Goal: Check status

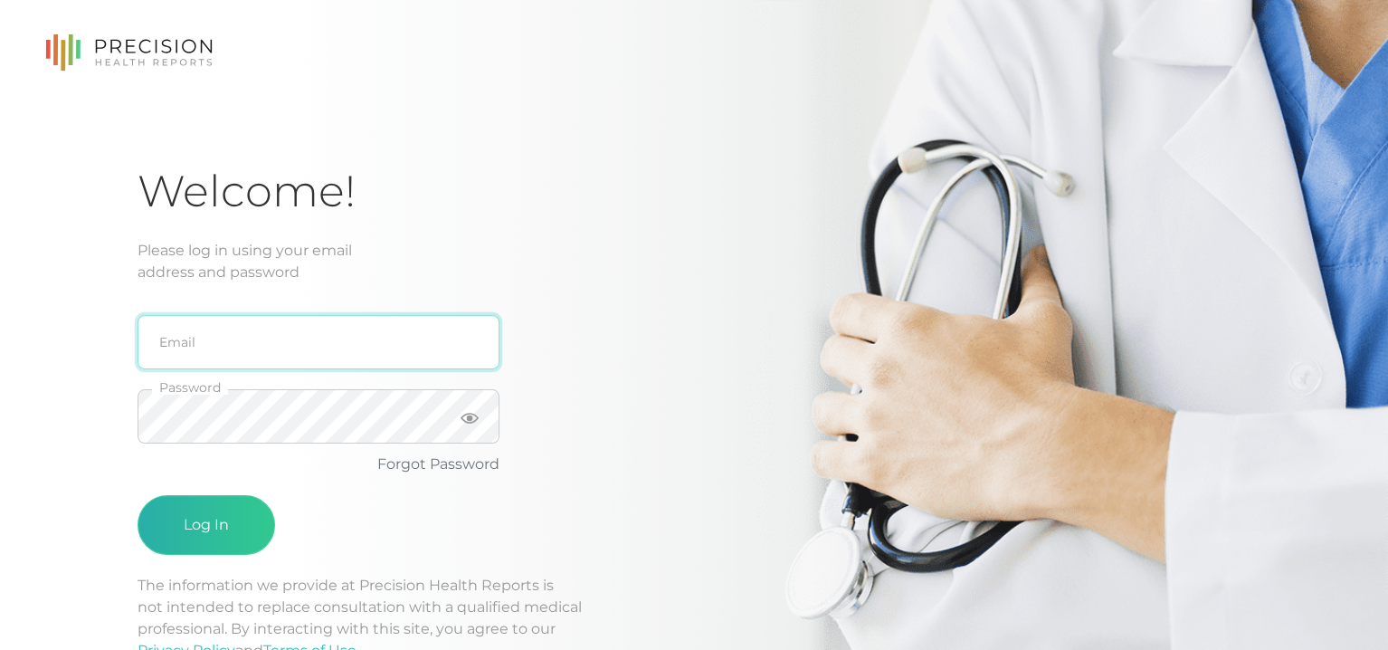
type input "[EMAIL_ADDRESS][DOMAIN_NAME]"
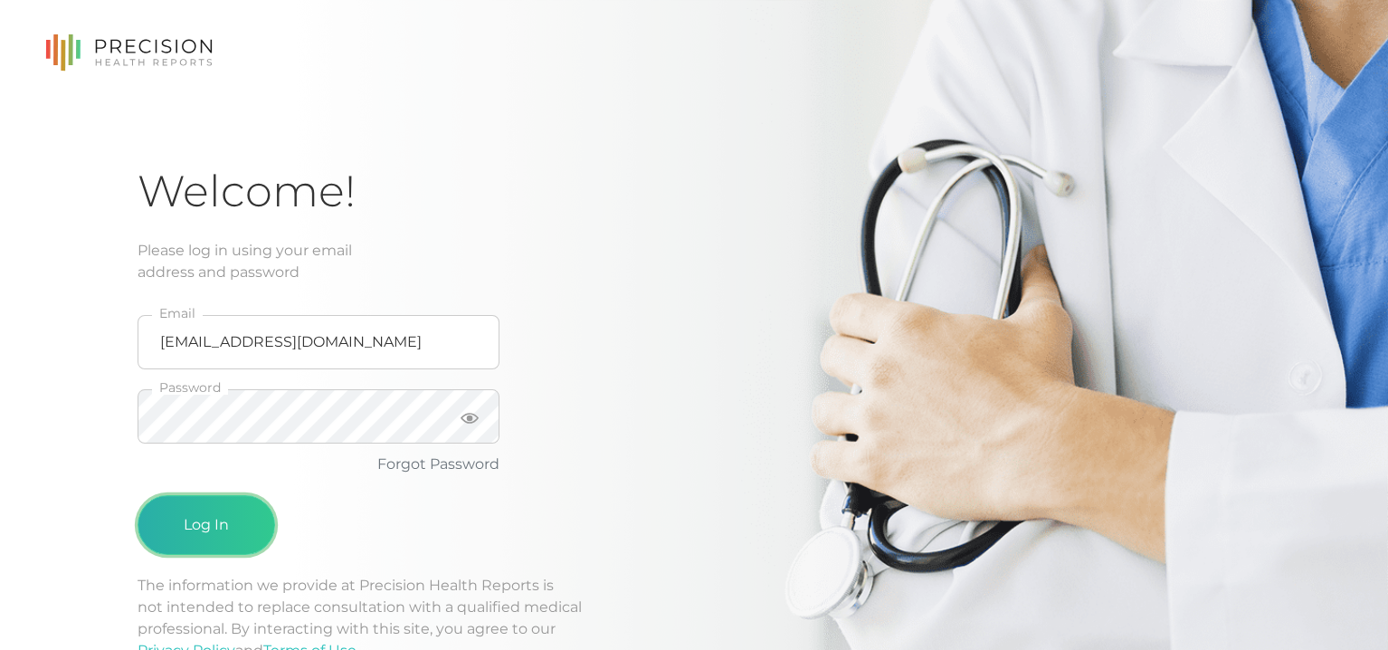
click at [203, 528] on button "Log In" at bounding box center [207, 525] width 138 height 60
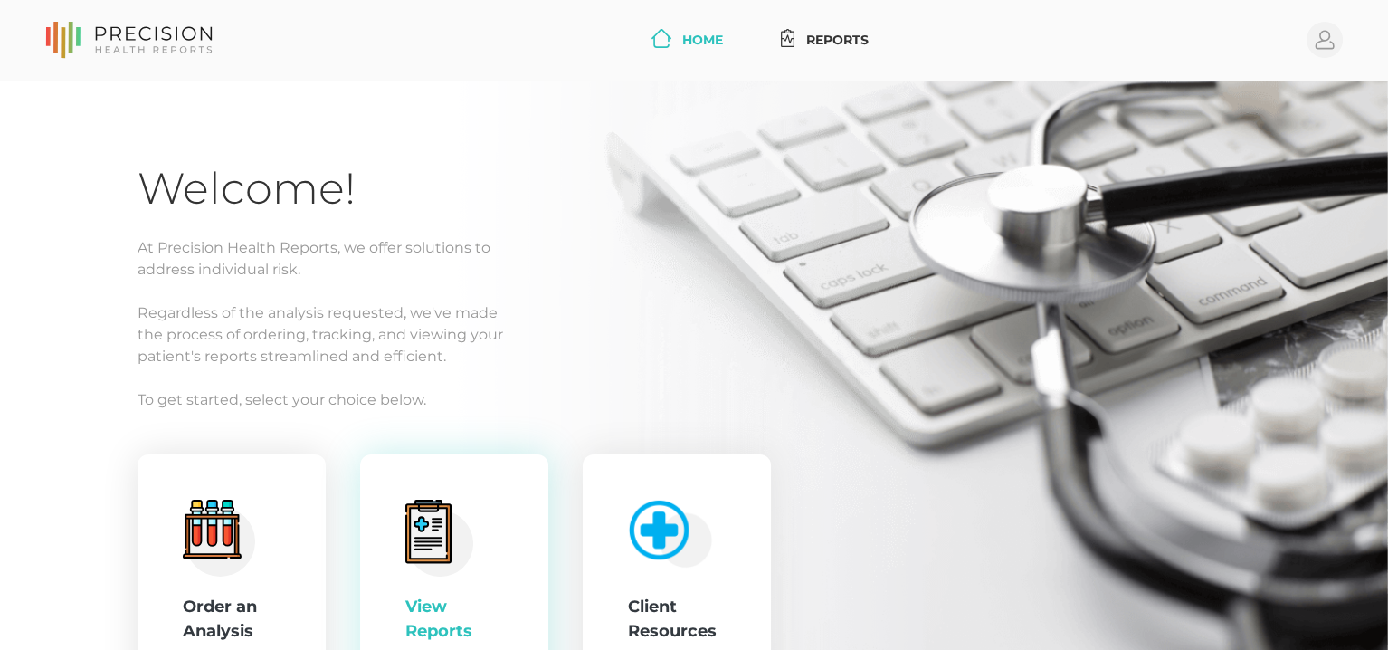
click at [433, 531] on icon at bounding box center [428, 533] width 37 height 51
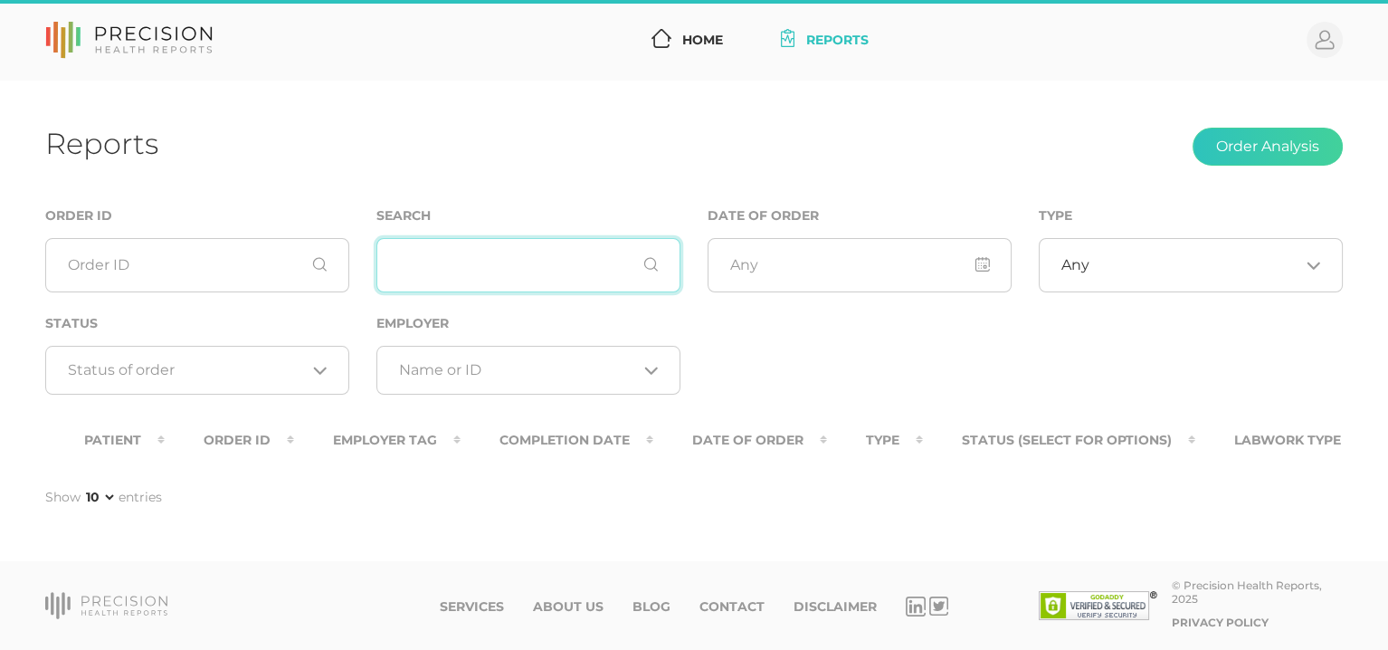
click at [461, 265] on input "text" at bounding box center [528, 265] width 304 height 54
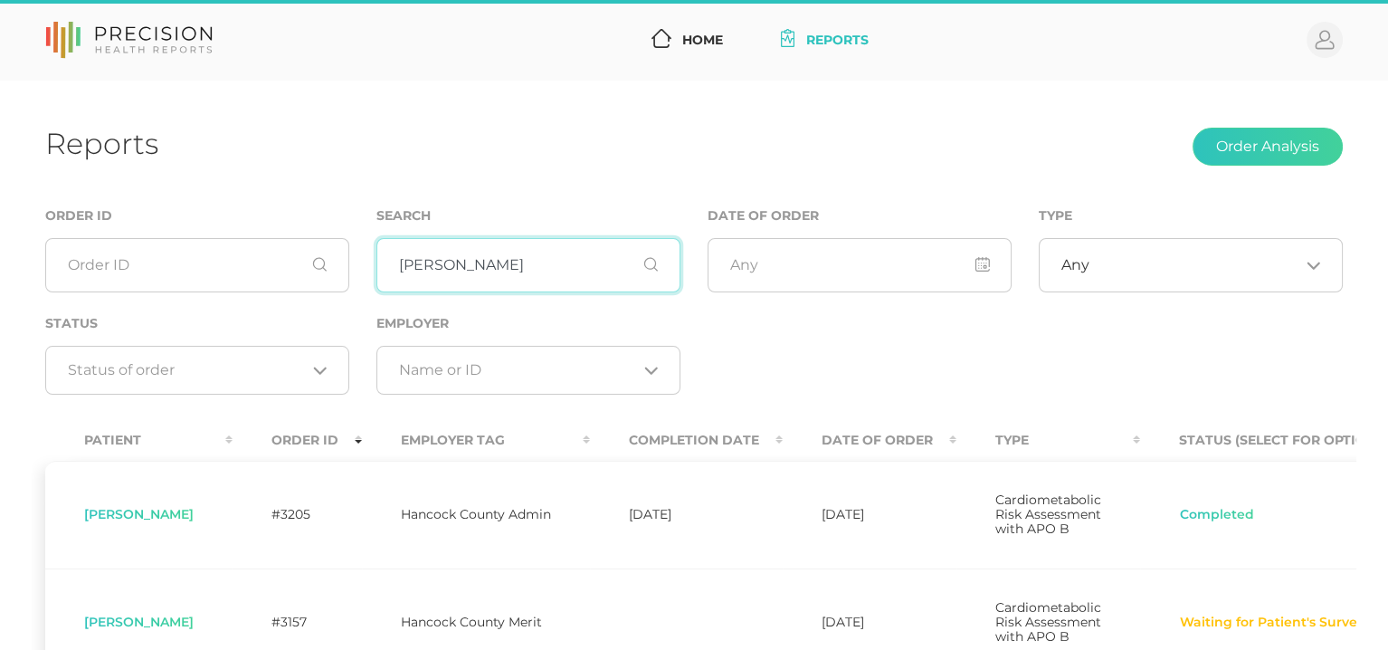
type input "[PERSON_NAME]"
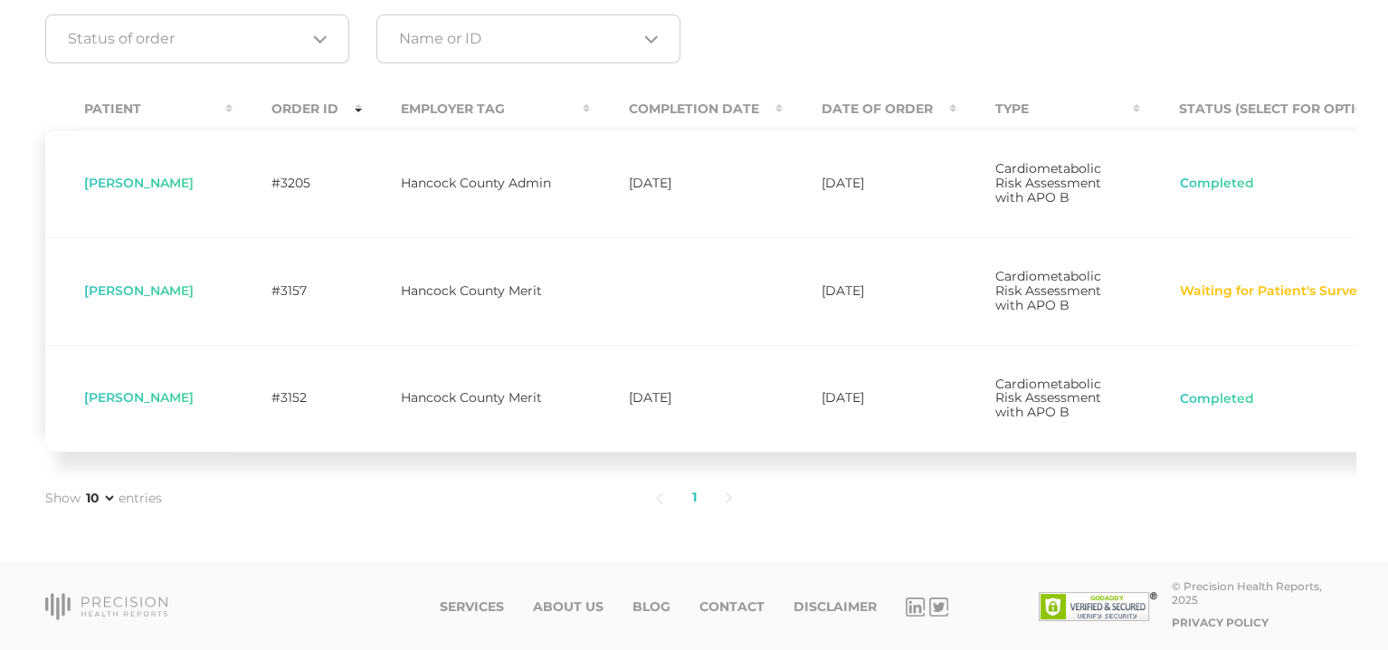
scroll to position [362, 0]
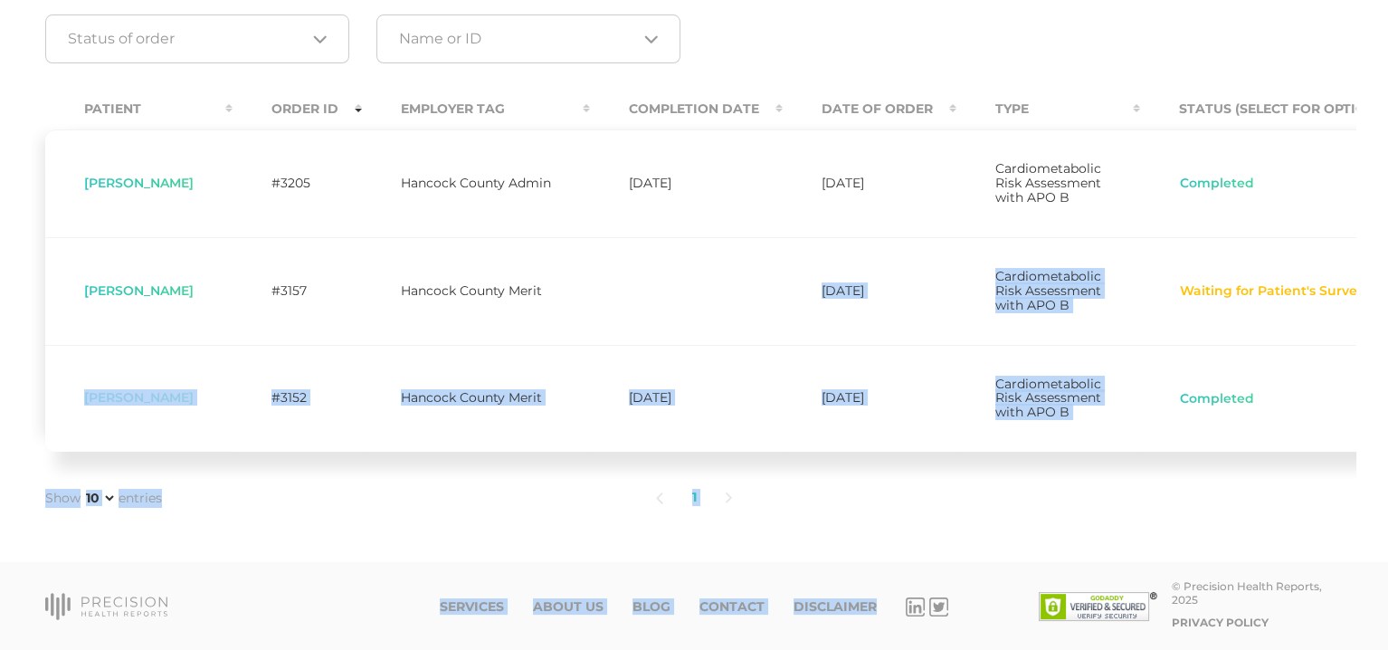
drag, startPoint x: 976, startPoint y: 678, endPoint x: 0, endPoint y: 569, distance: 982.4
click at [901, 649] on html "Home Reports Profile Reports Order Analysis Order ID Search [PERSON_NAME] Date …" at bounding box center [694, 159] width 1388 height 981
click at [877, 505] on ul "1" at bounding box center [694, 498] width 865 height 38
